Goal: Find specific page/section: Find specific page/section

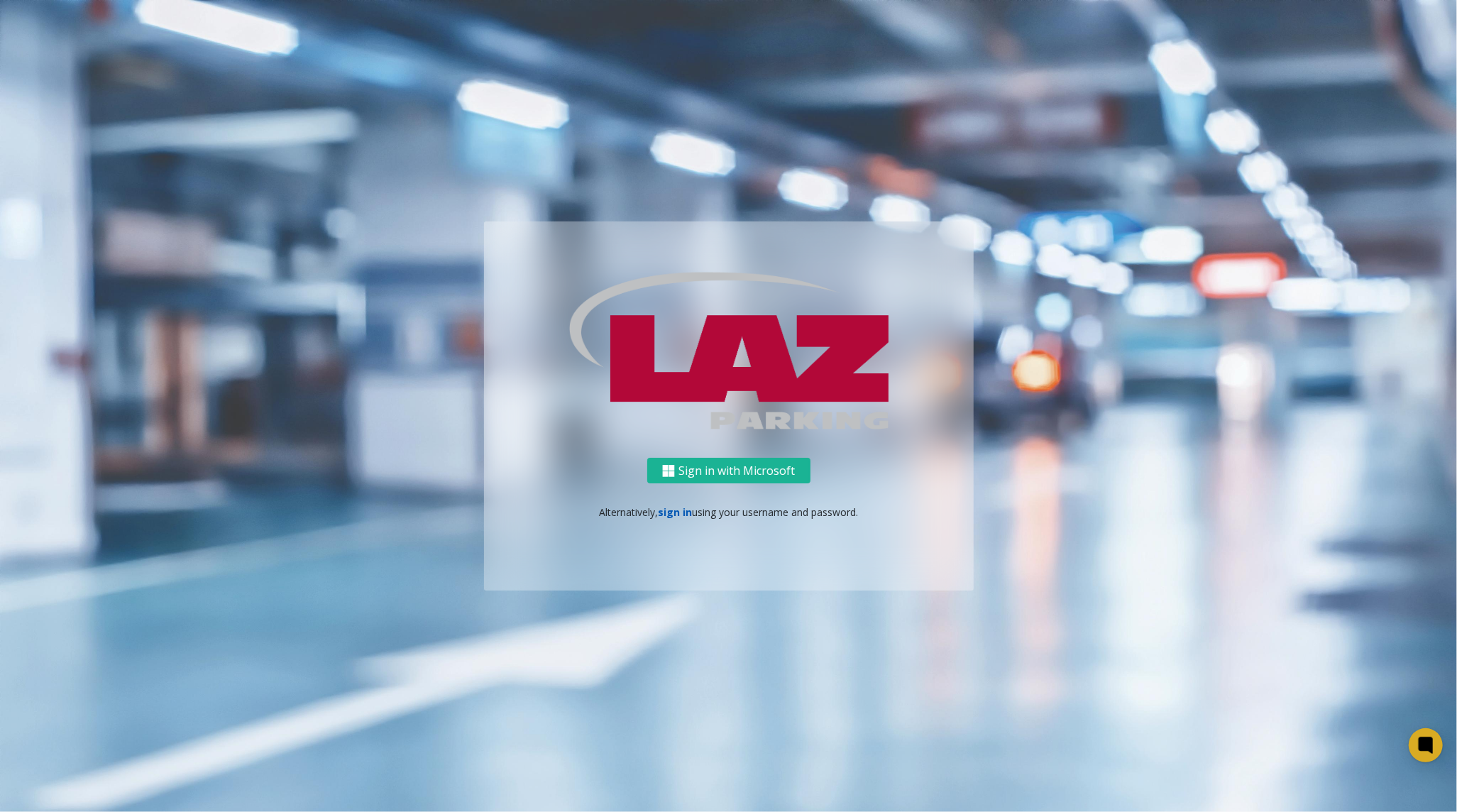
click at [676, 518] on link "sign in" at bounding box center [675, 512] width 34 height 14
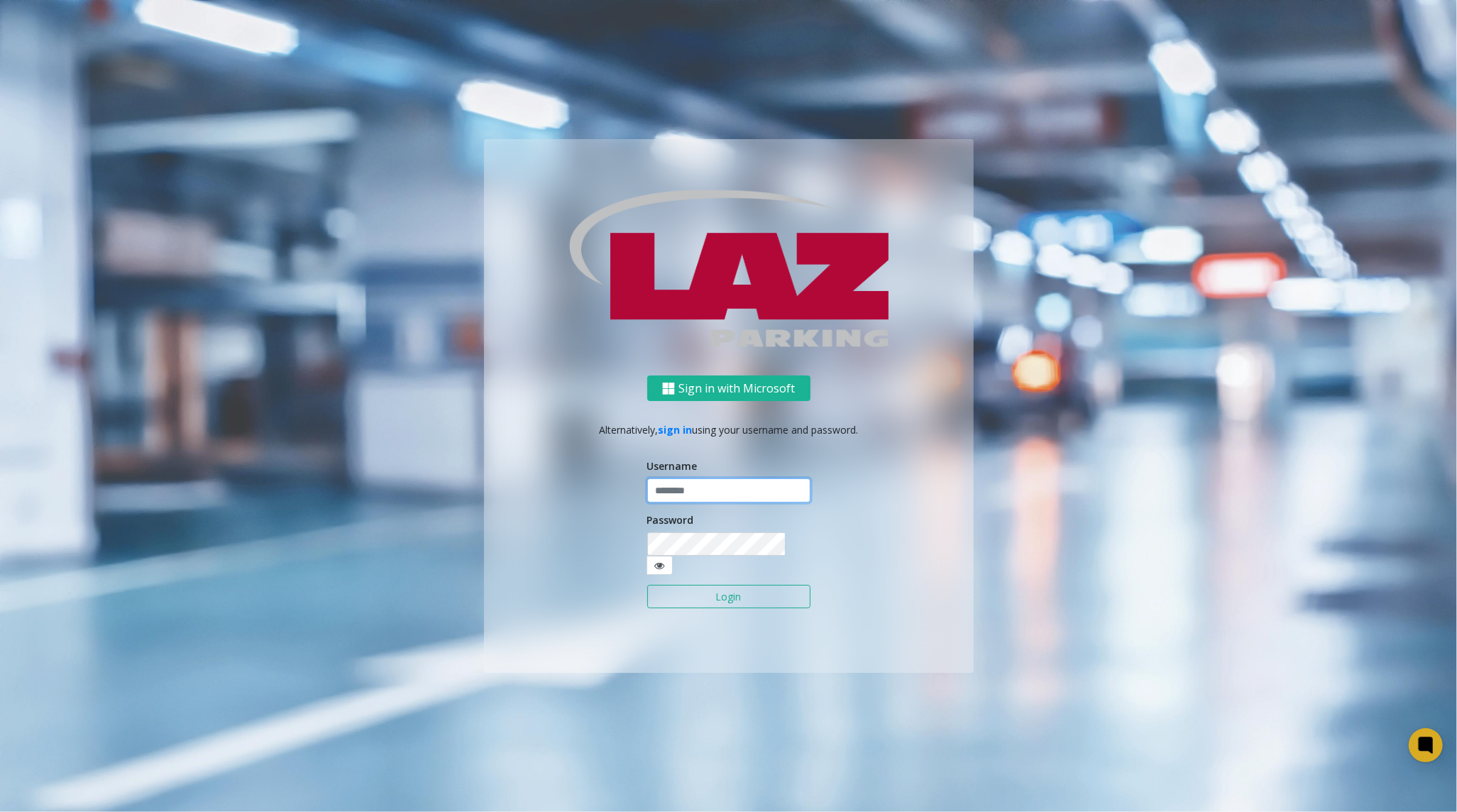
type input "********"
click at [710, 590] on button "Login" at bounding box center [728, 596] width 163 height 24
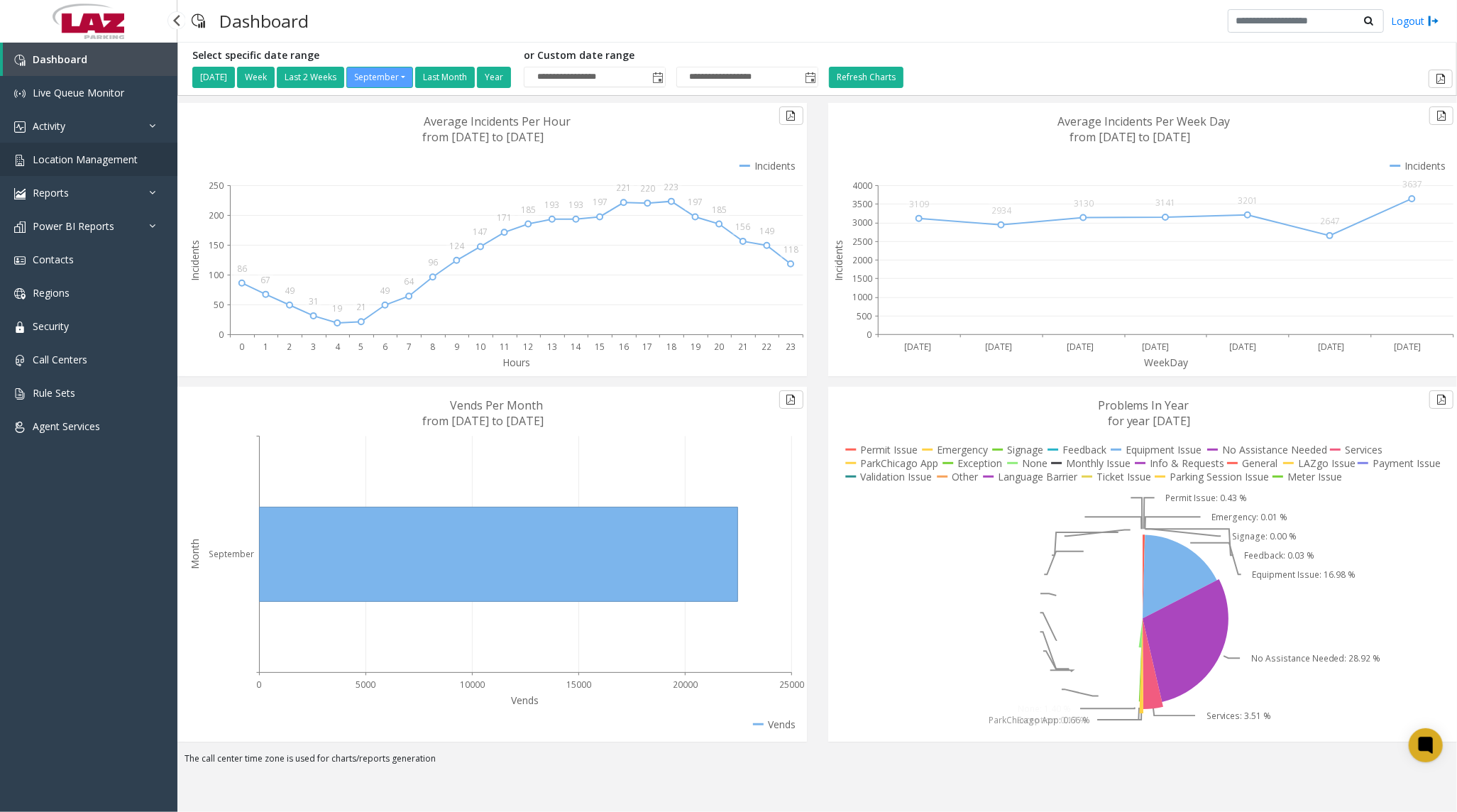
click at [149, 170] on link "Location Management" at bounding box center [89, 159] width 177 height 33
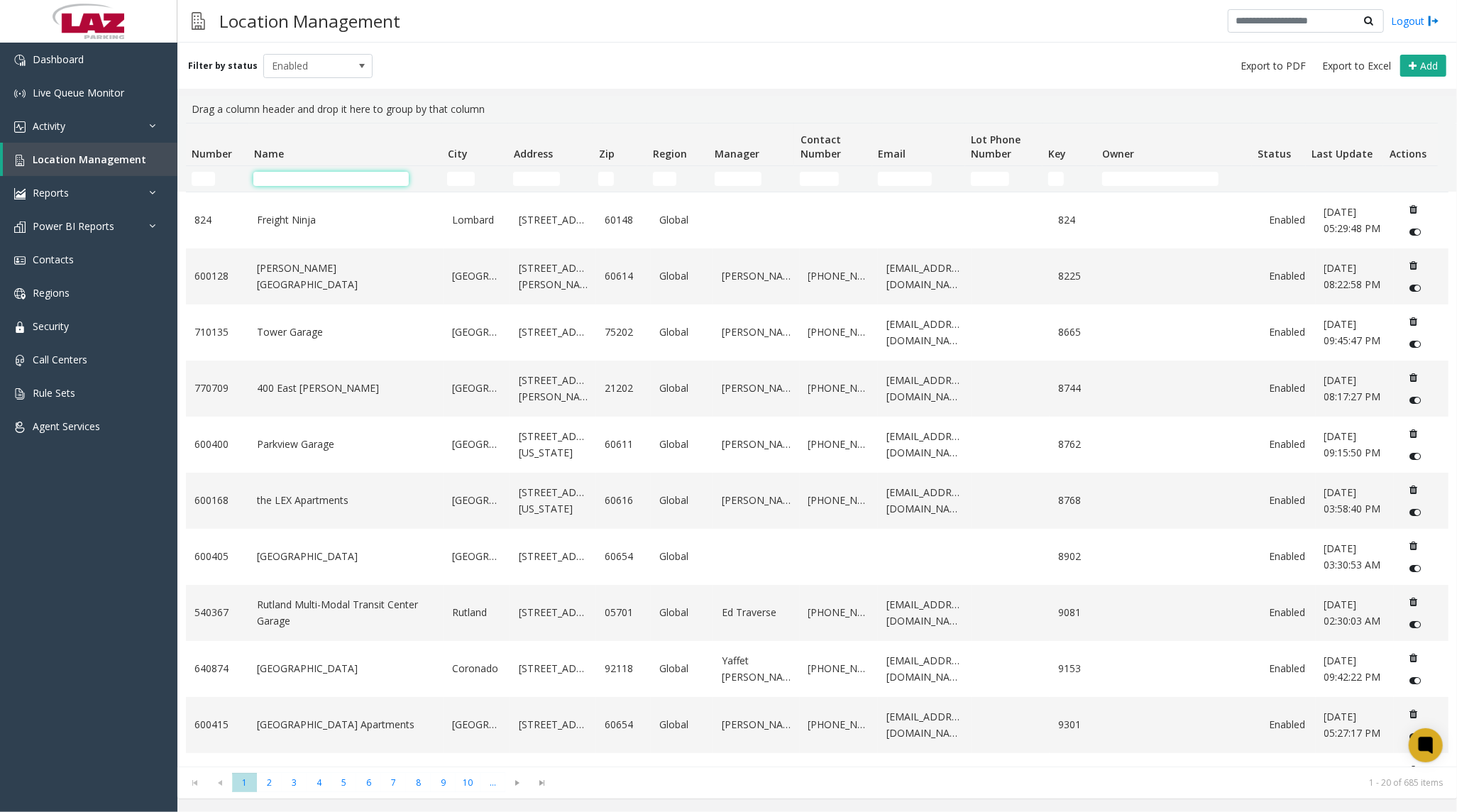
click at [344, 179] on input "Name Filter" at bounding box center [331, 179] width 155 height 15
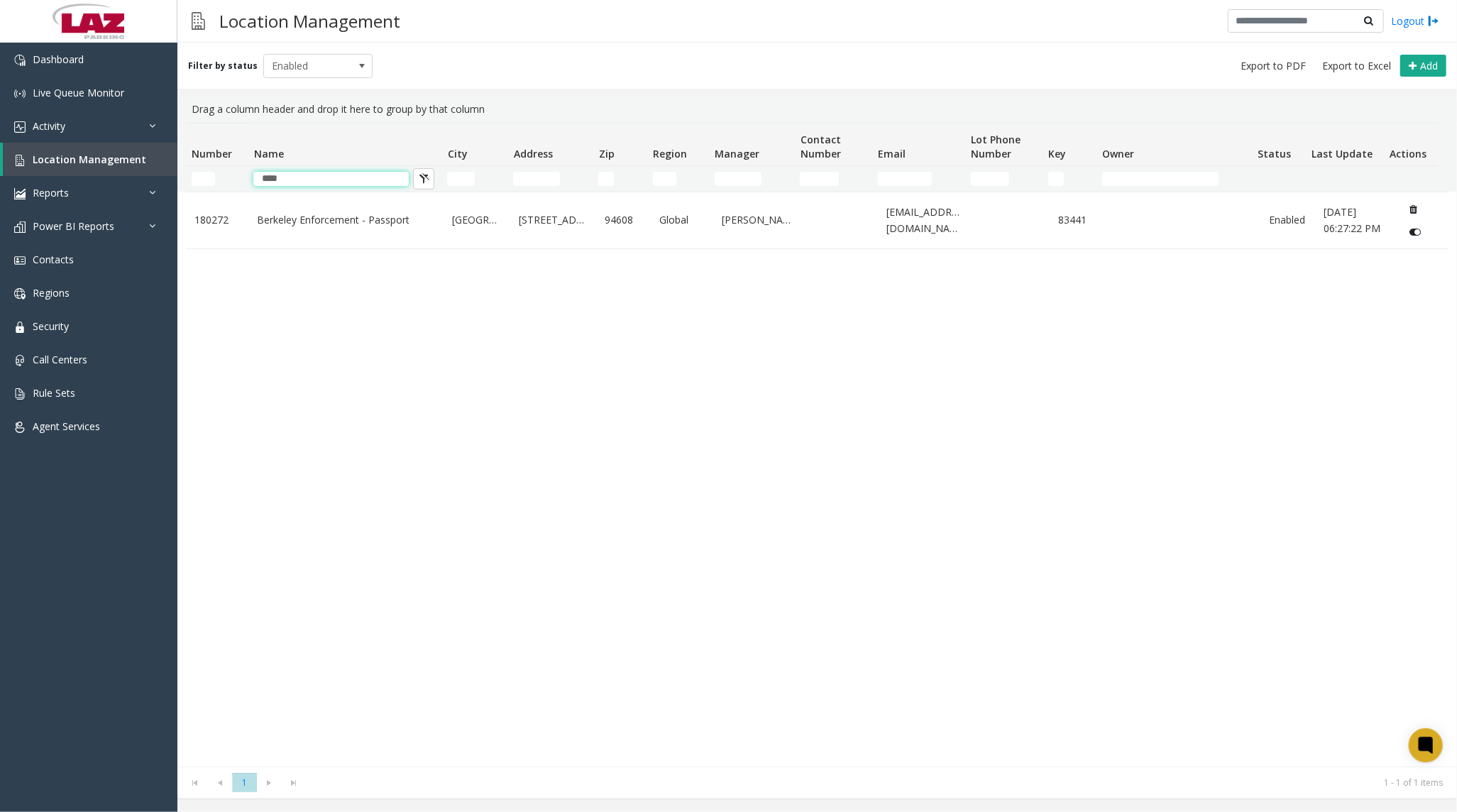
type input "****"
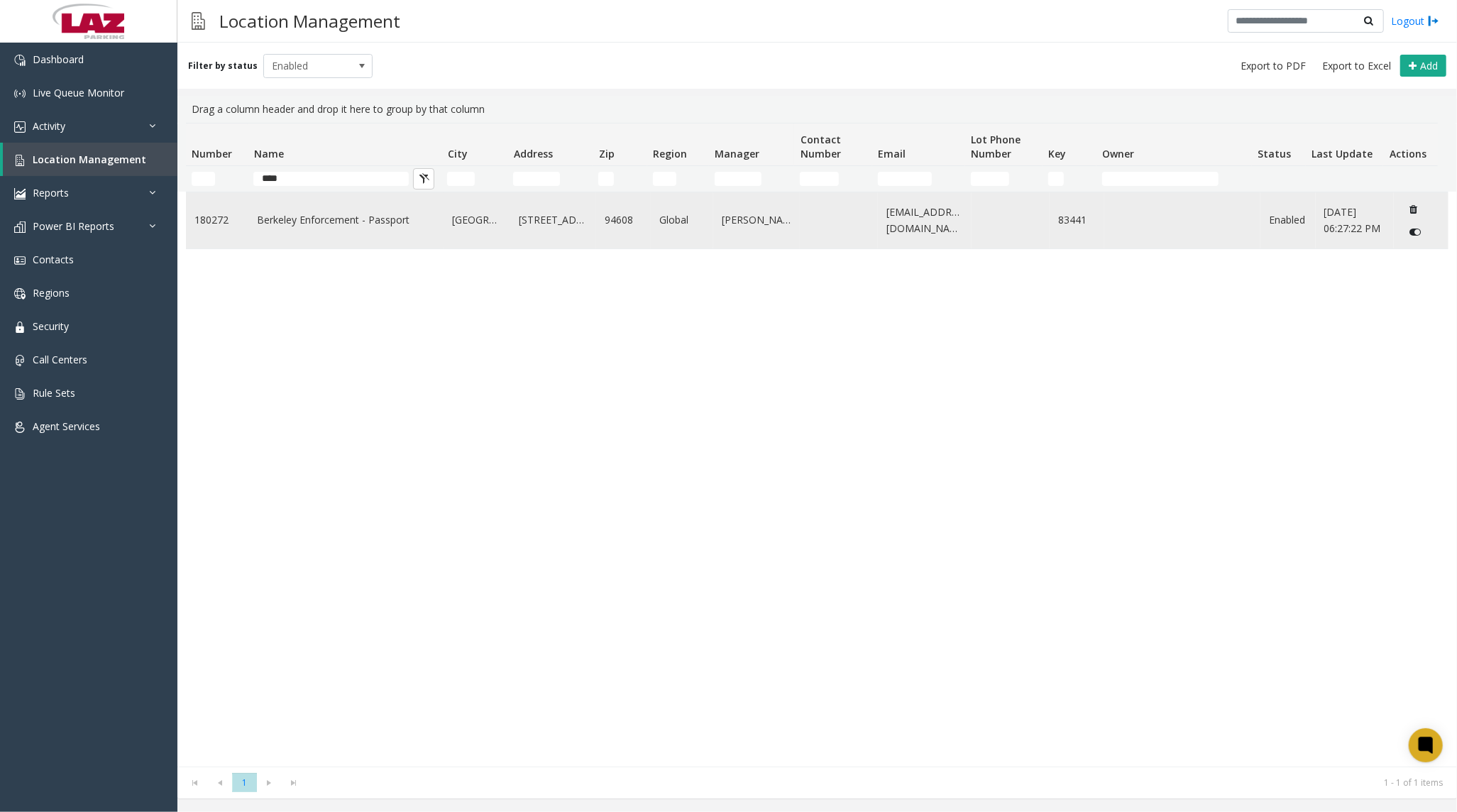
drag, startPoint x: 440, startPoint y: 249, endPoint x: 431, endPoint y: 240, distance: 12.7
click at [439, 249] on div "180272 Berkeley Enforcement - Passport [GEOGRAPHIC_DATA] [STREET_ADDRESS] Globa…" at bounding box center [817, 479] width 1262 height 575
click at [410, 222] on link "Berkeley Enforcement - Passport" at bounding box center [346, 219] width 178 height 15
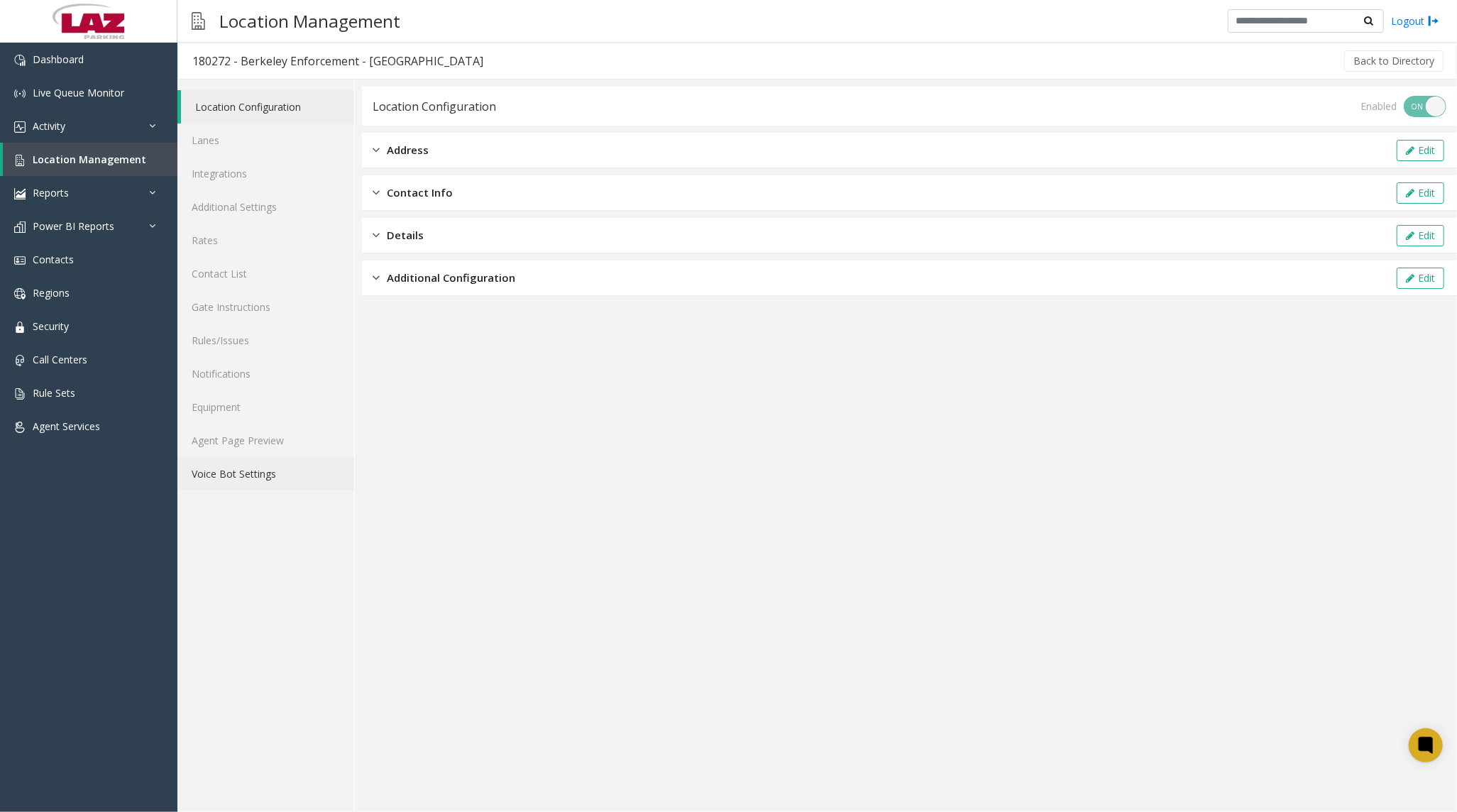
click at [231, 491] on div "Location Configuration Lanes Integrations Additional Settings Rates Contact Lis…" at bounding box center [266, 445] width 177 height 732
click at [231, 488] on link "Voice Bot Settings" at bounding box center [265, 474] width 176 height 33
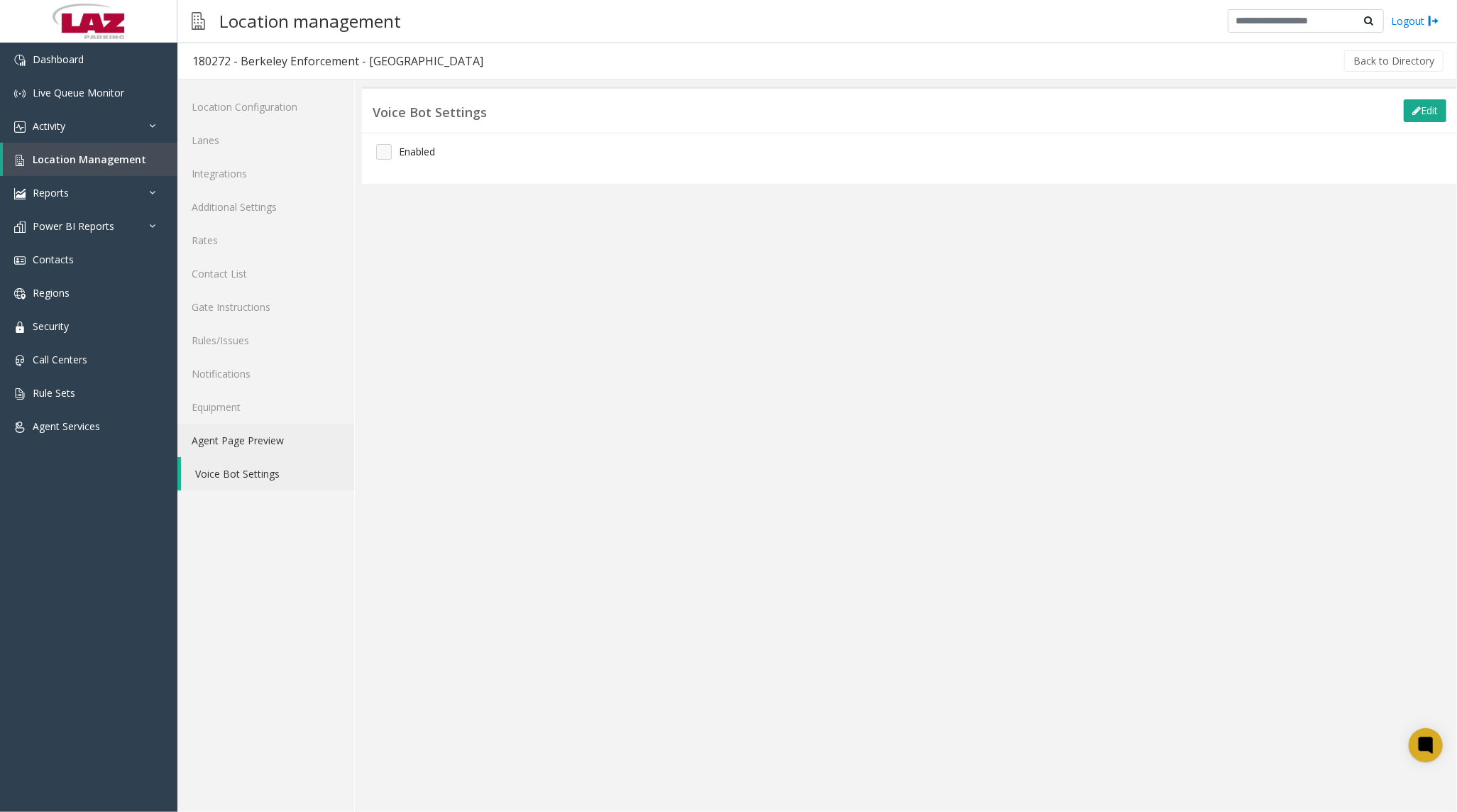
click at [234, 437] on link "Agent Page Preview" at bounding box center [265, 440] width 176 height 33
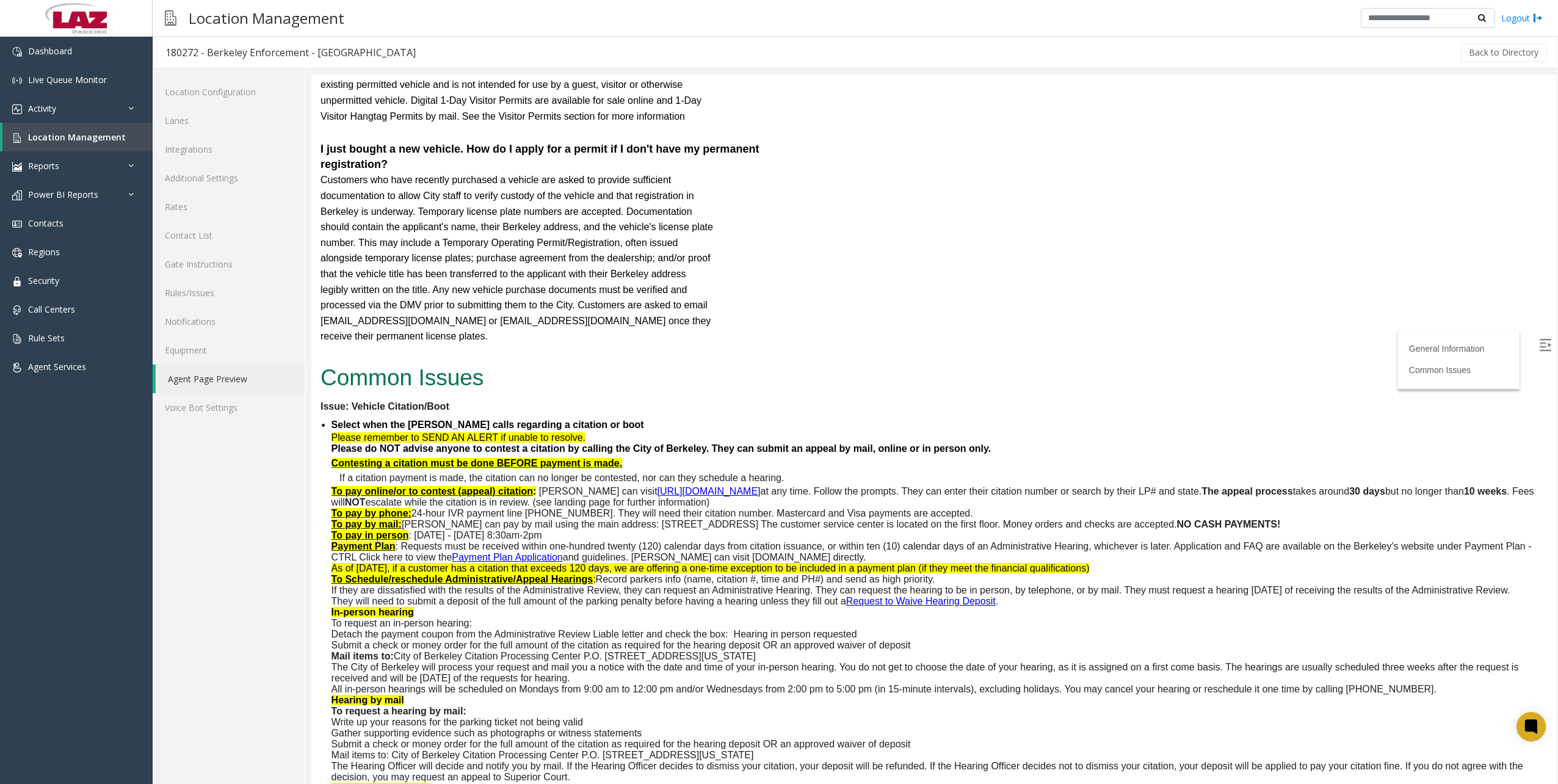
scroll to position [6226, 0]
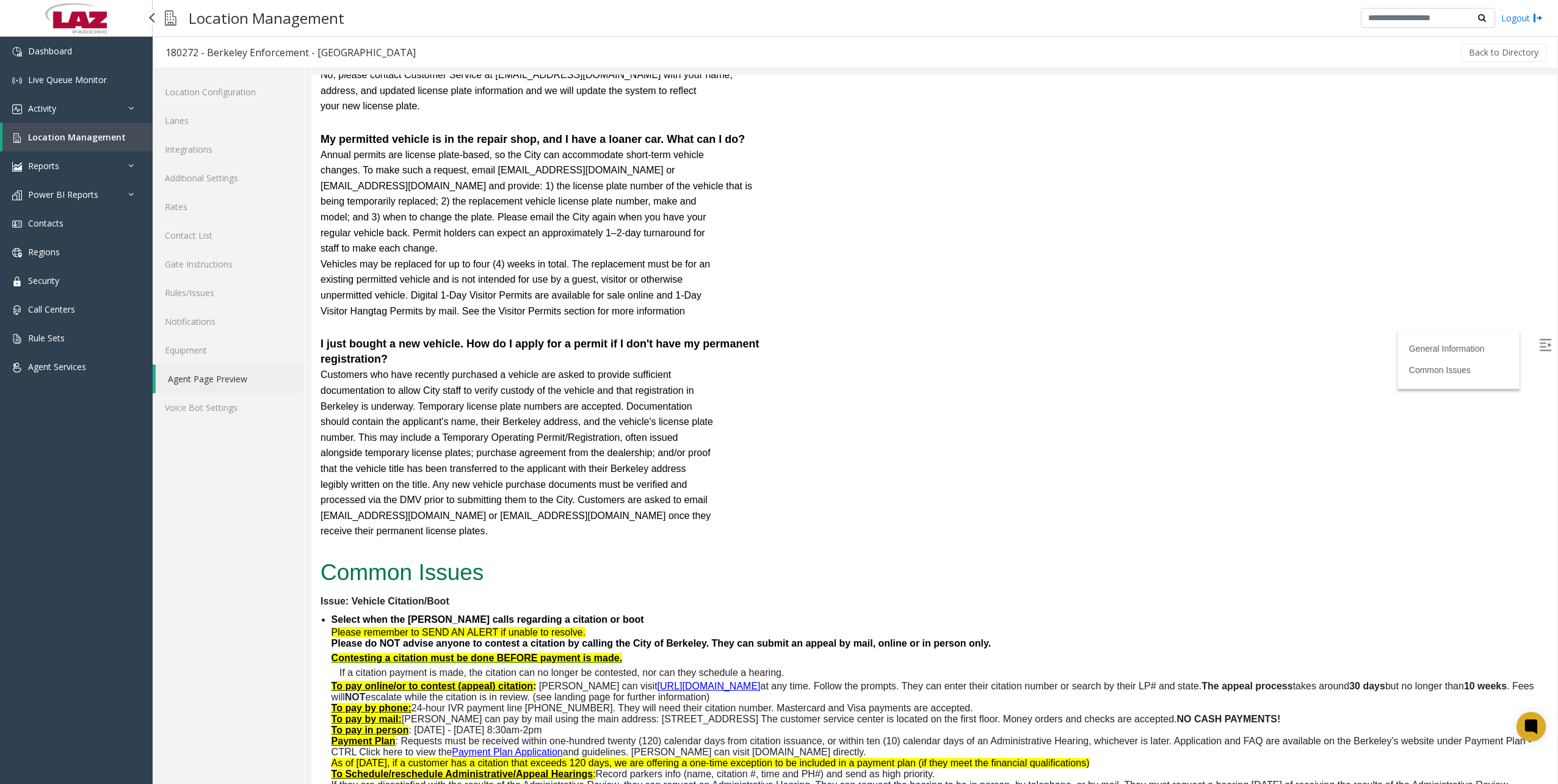
click at [87, 132] on span "Location Management" at bounding box center [77, 137] width 97 height 12
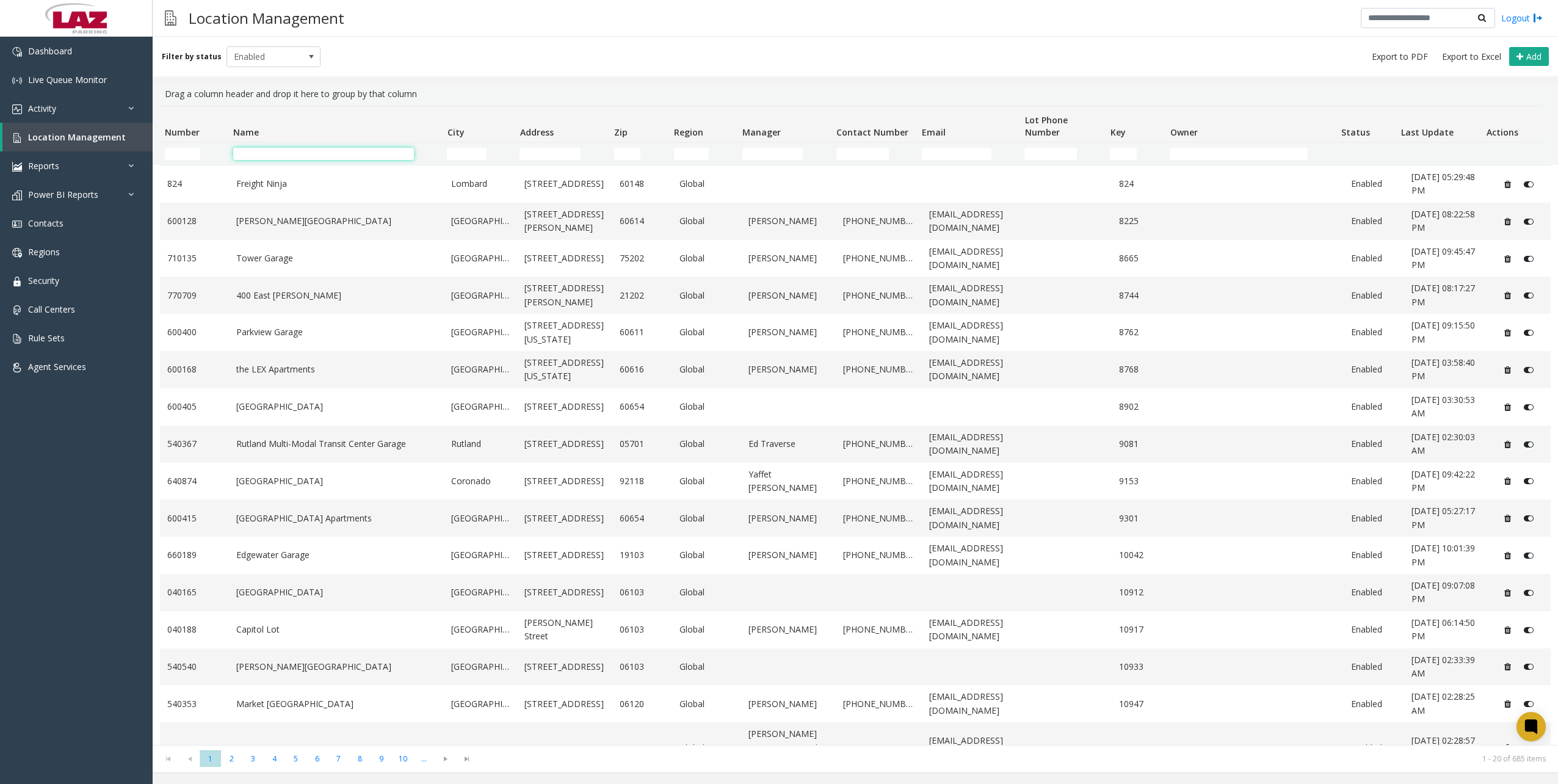
click at [299, 159] on input "Name Filter" at bounding box center [323, 154] width 181 height 12
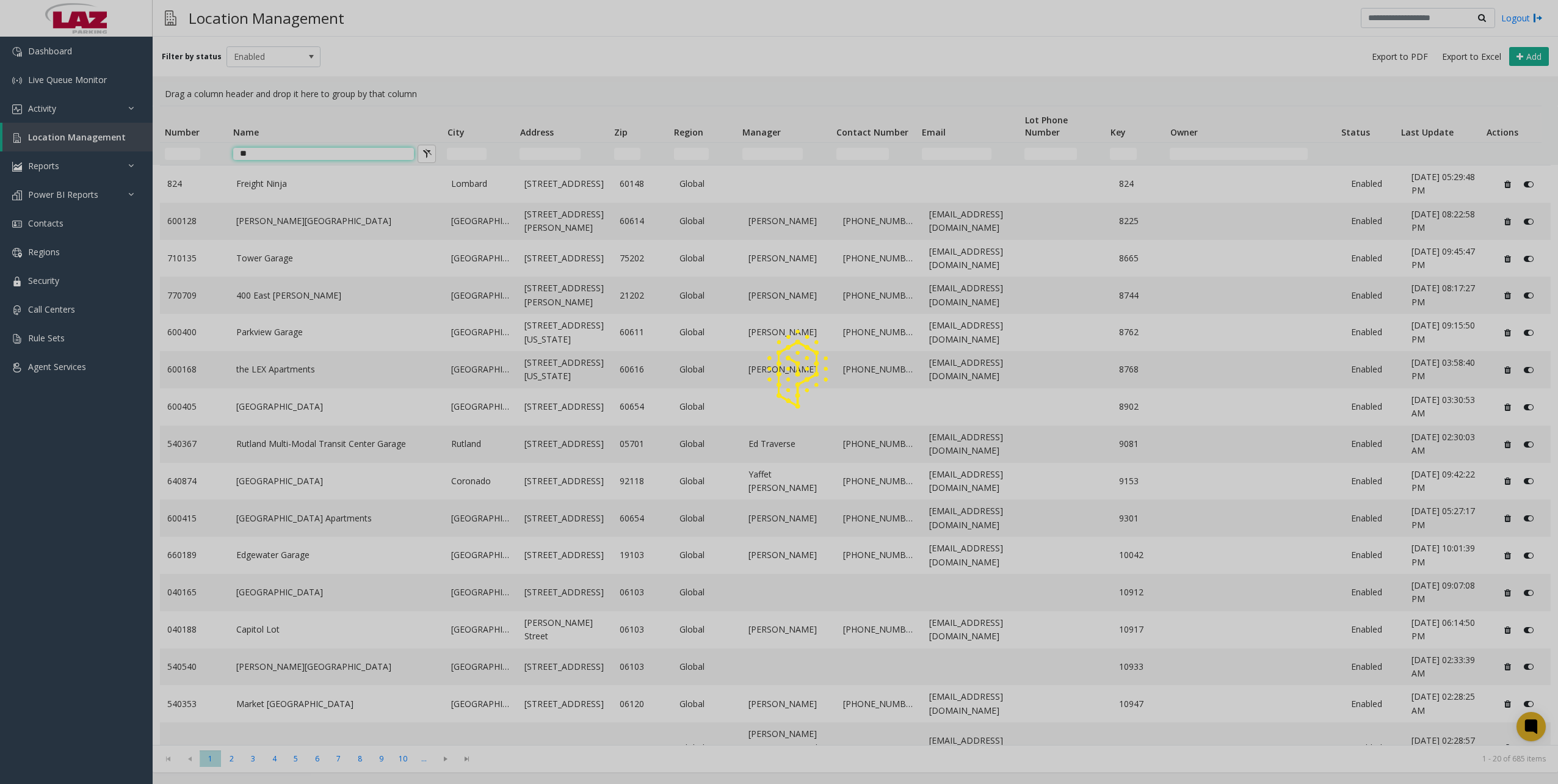
type input "*"
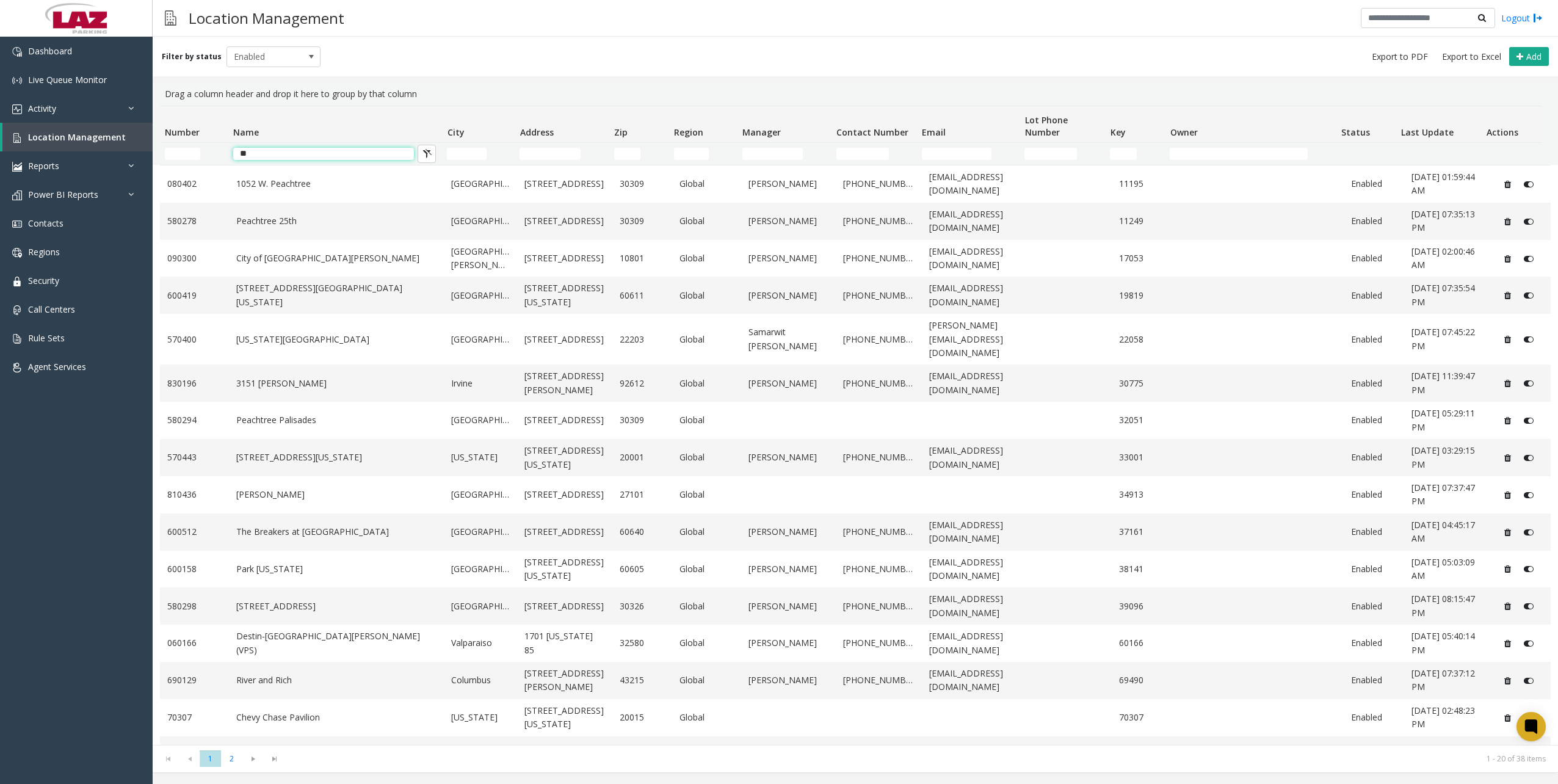
type input "*"
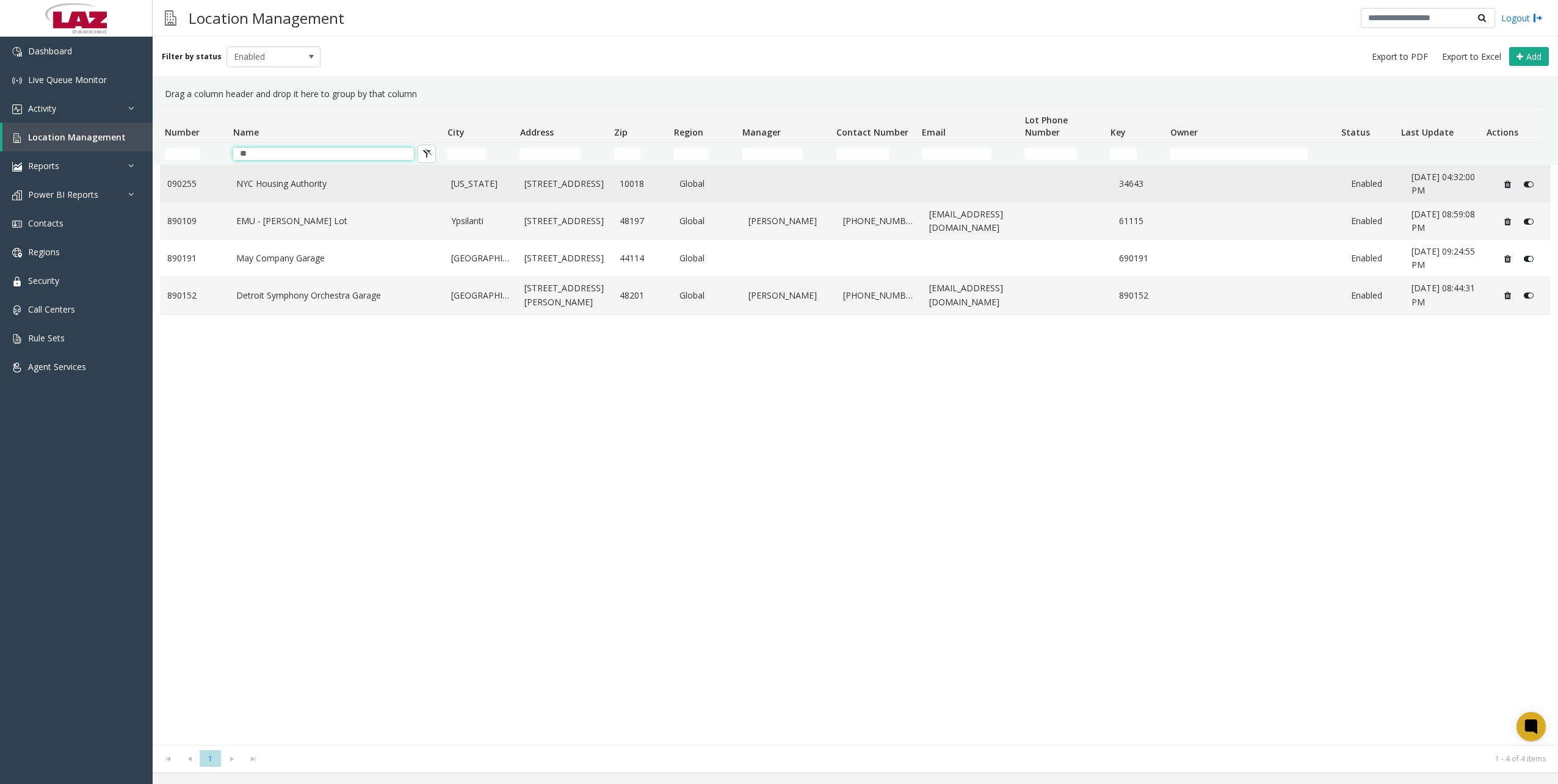
type input "**"
click at [402, 188] on td "NYC Housing Authority" at bounding box center [336, 184] width 216 height 37
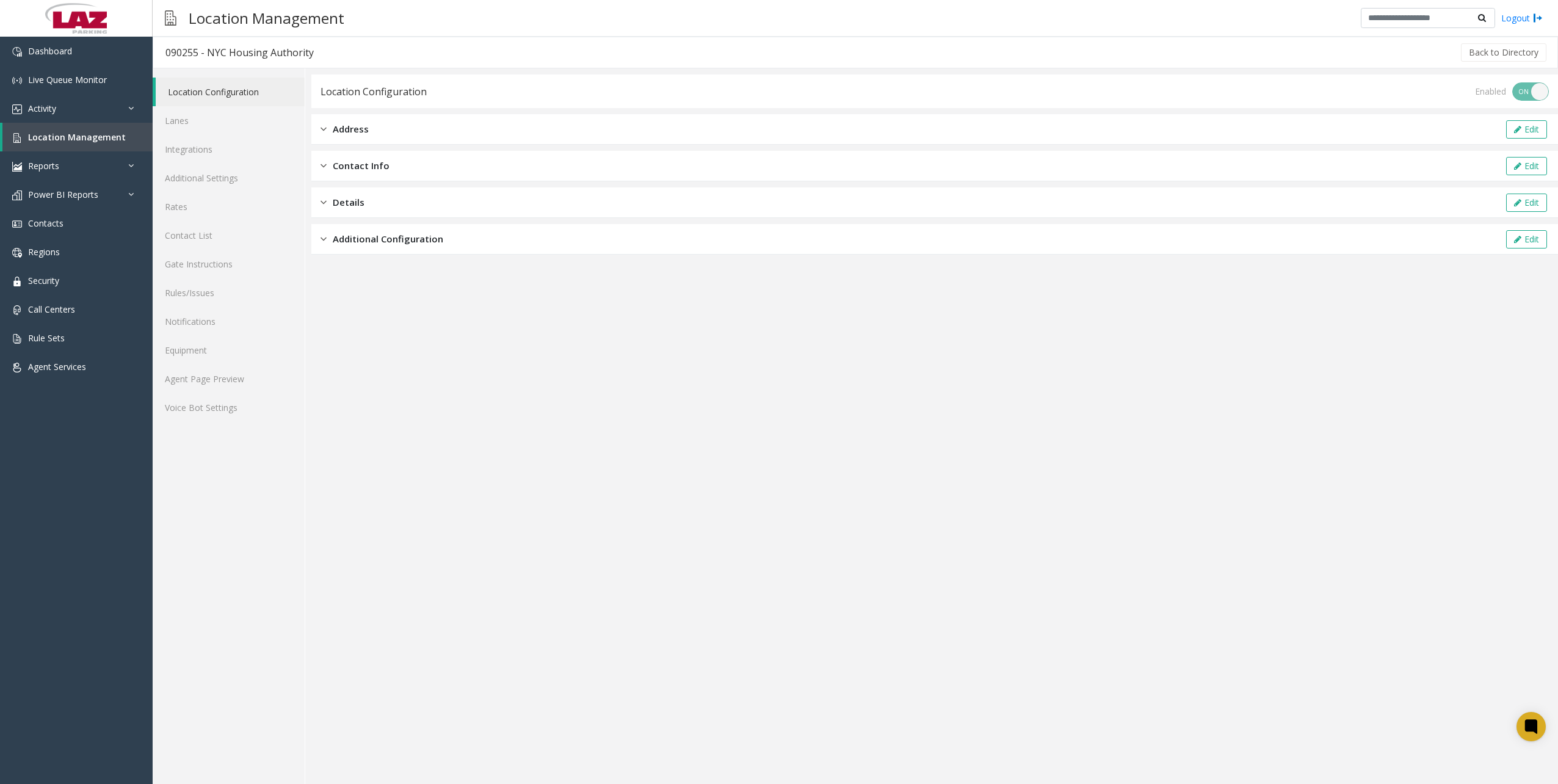
click at [232, 421] on div "Location Configuration Lanes Integrations Additional Settings Rates Contact Lis…" at bounding box center [229, 425] width 152 height 715
click at [226, 388] on link "Agent Page Preview" at bounding box center [228, 379] width 152 height 29
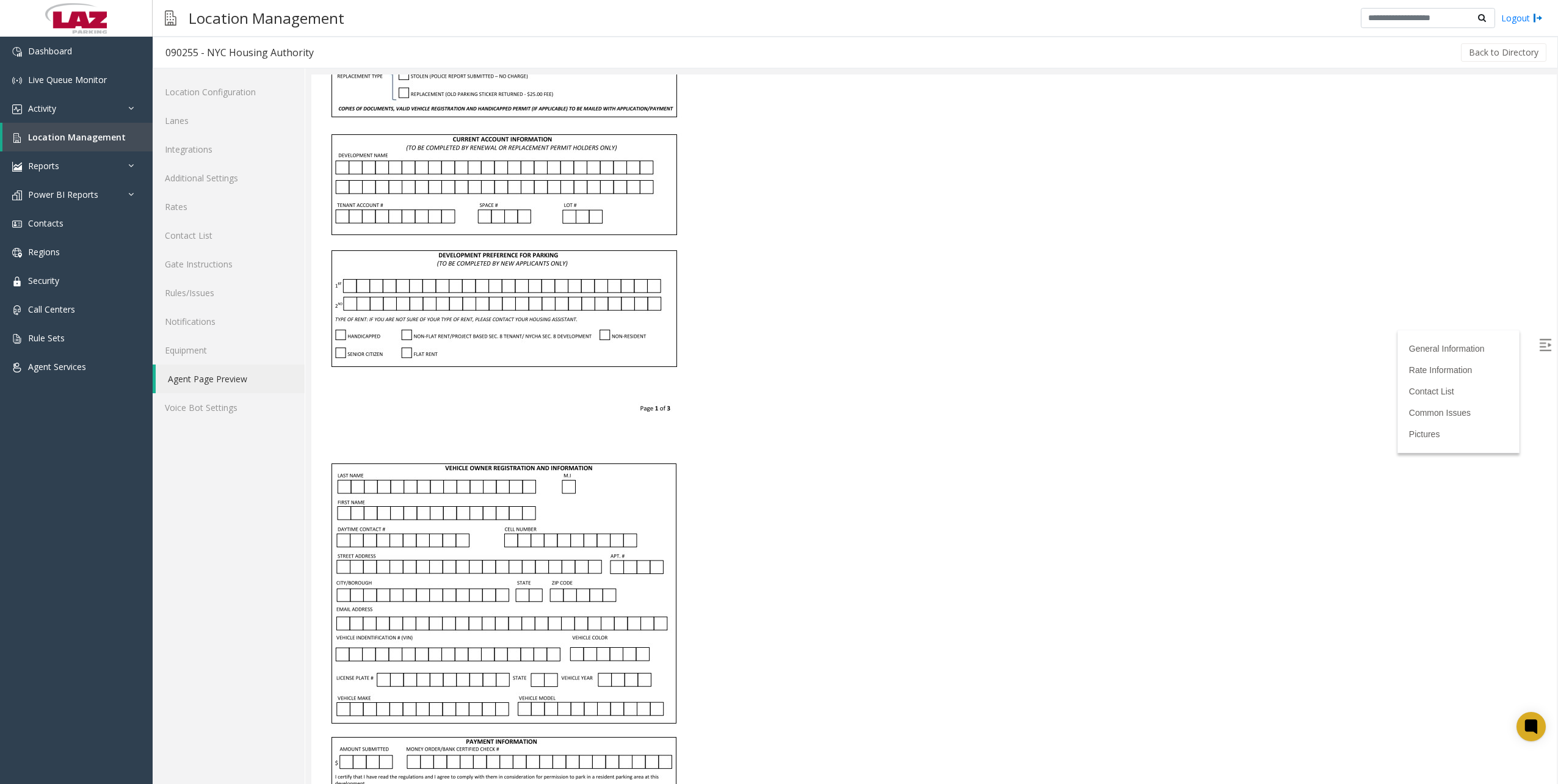
scroll to position [2564, 0]
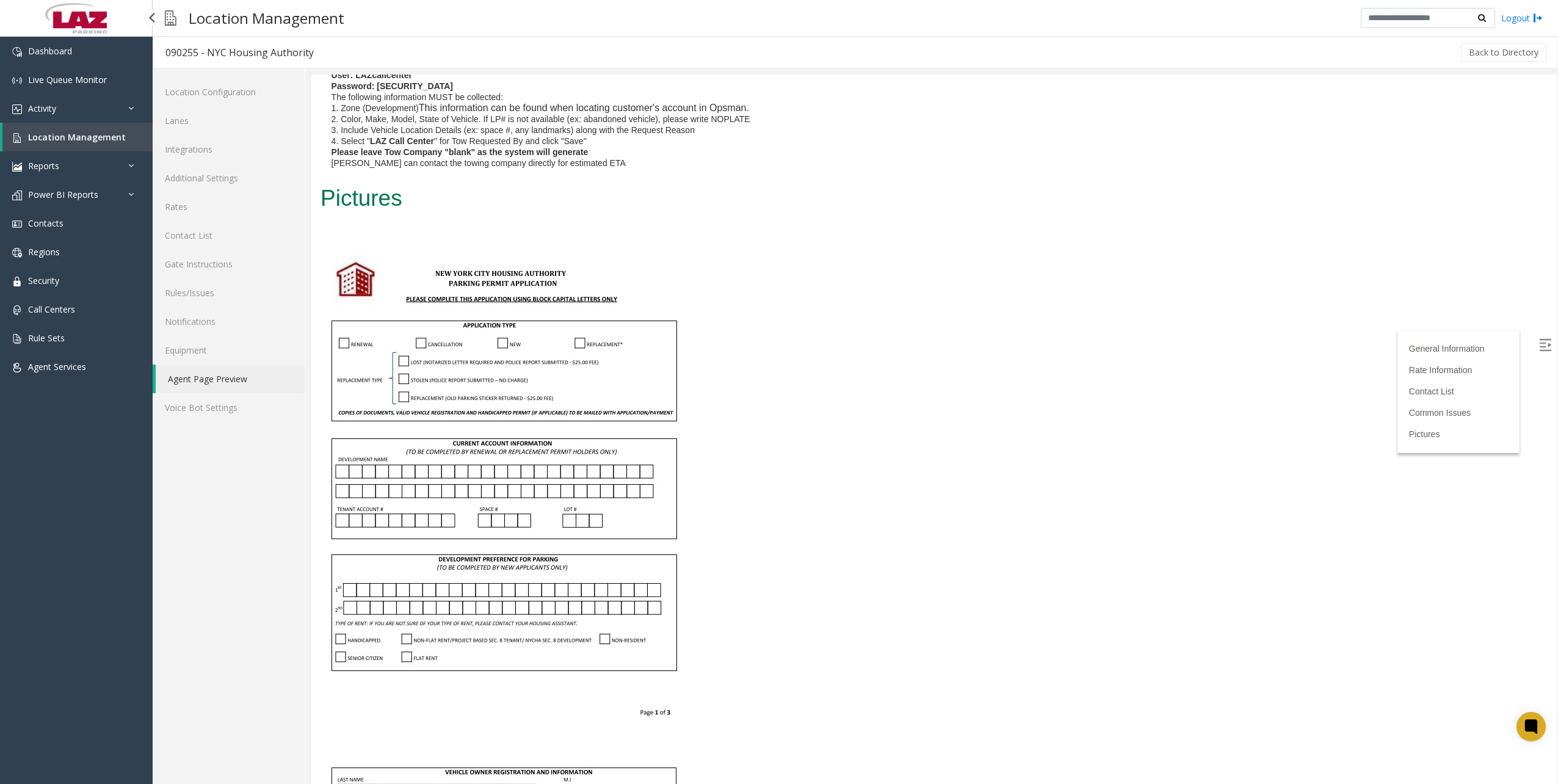
click at [101, 126] on link "Location Management" at bounding box center [77, 137] width 150 height 29
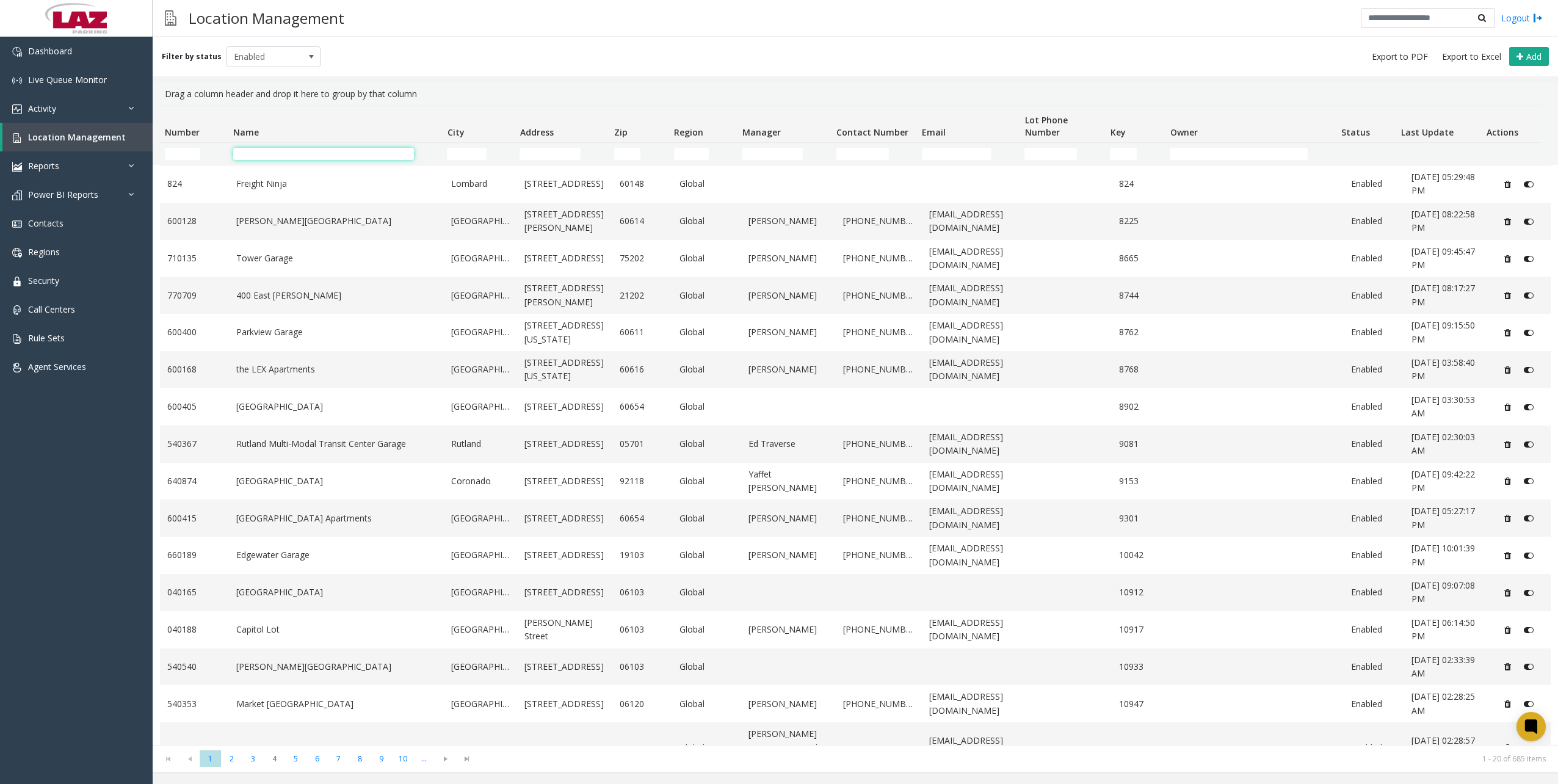
click at [271, 151] on input "Name Filter" at bounding box center [323, 154] width 181 height 12
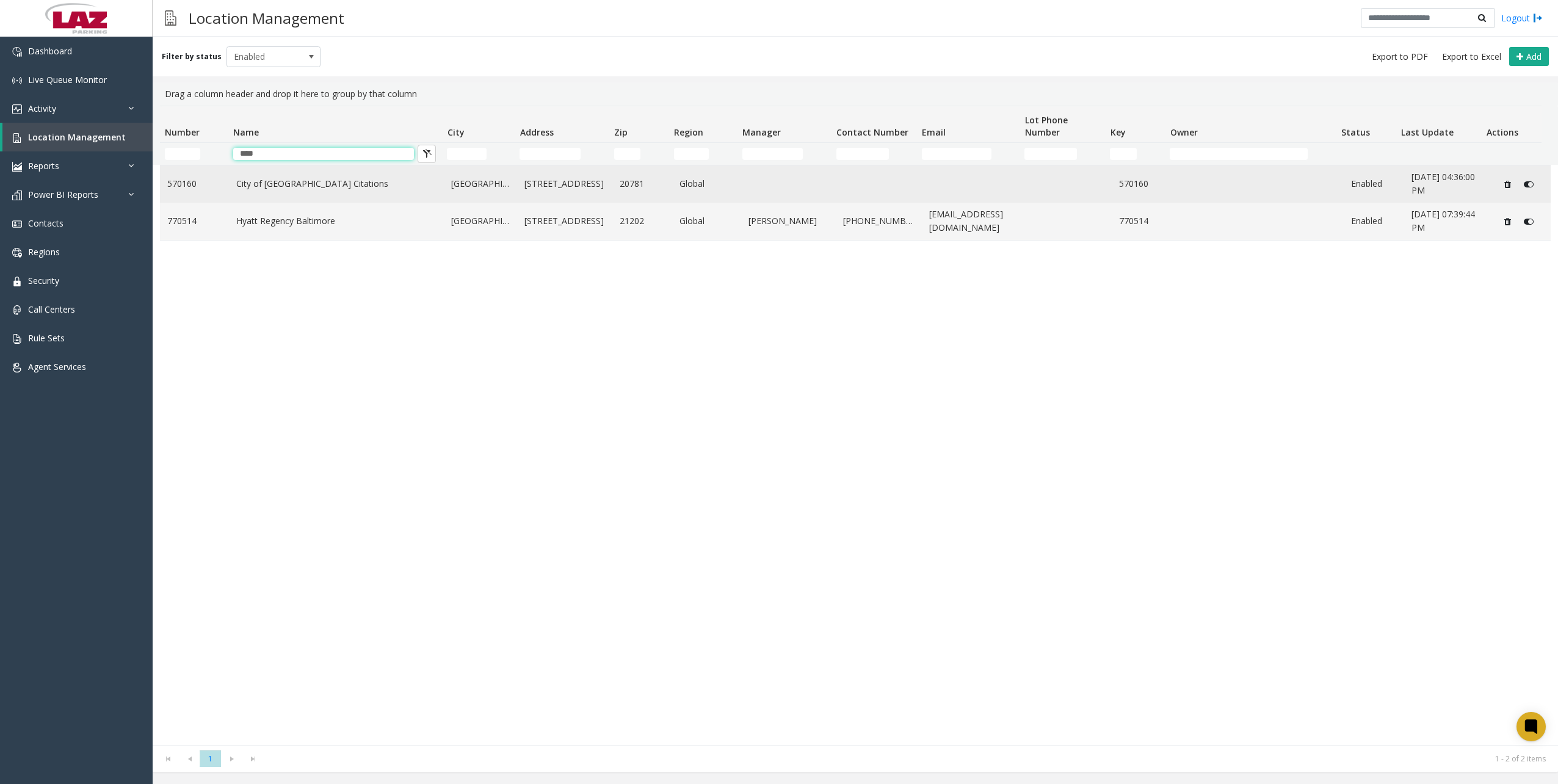
type input "****"
click at [324, 184] on link "City of [GEOGRAPHIC_DATA] Citations" at bounding box center [336, 183] width 201 height 13
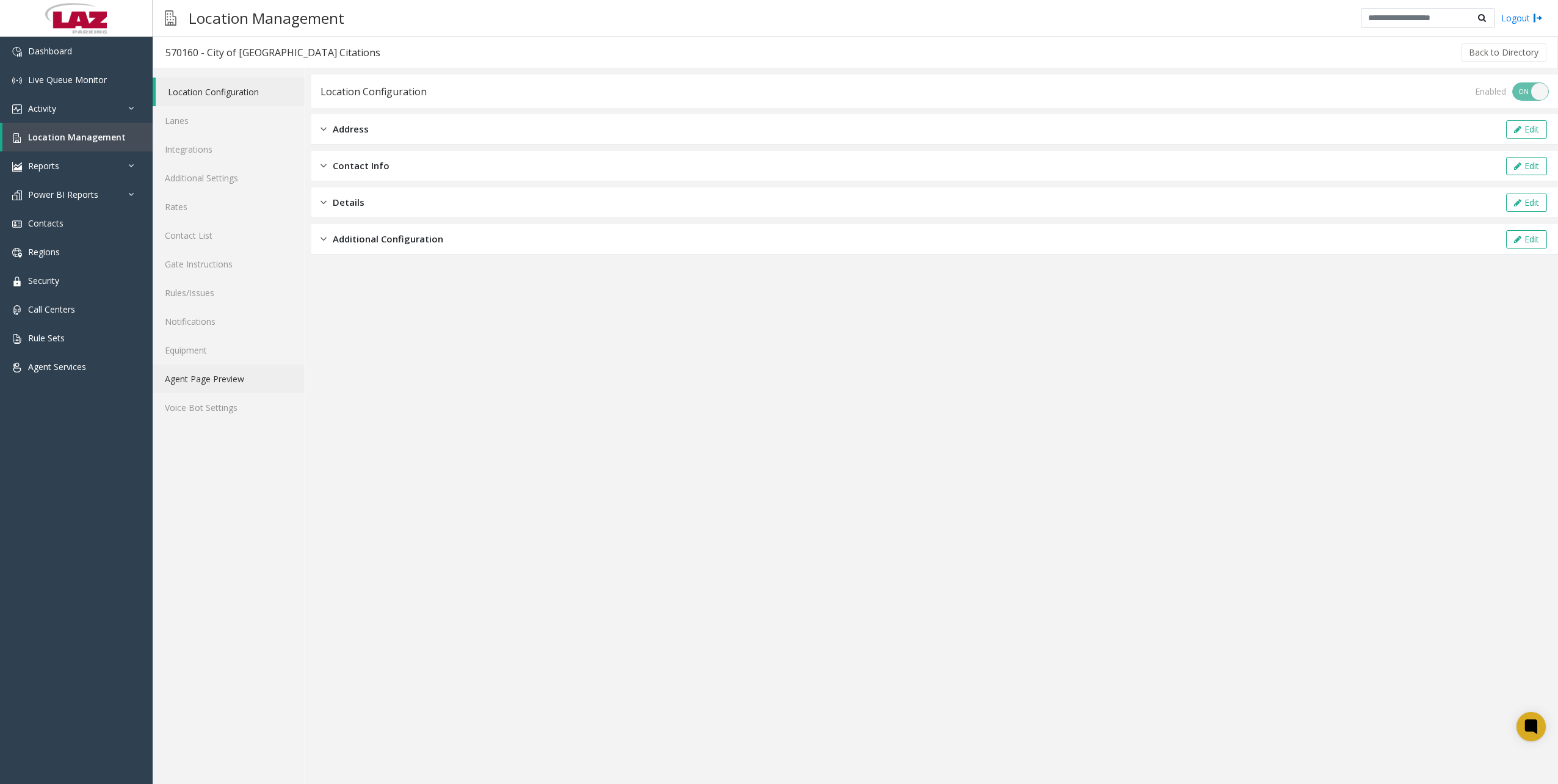
click at [213, 373] on link "Agent Page Preview" at bounding box center [228, 379] width 152 height 29
